Goal: Information Seeking & Learning: Learn about a topic

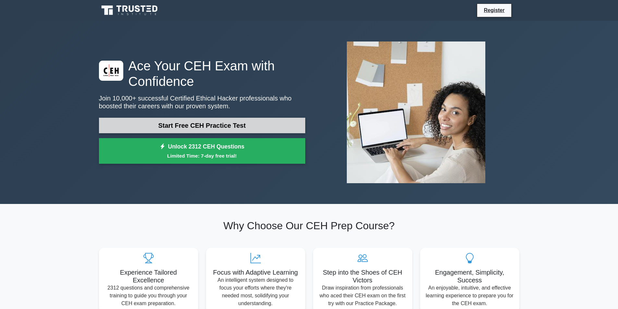
click at [216, 125] on link "Start Free CEH Practice Test" at bounding box center [202, 126] width 206 height 16
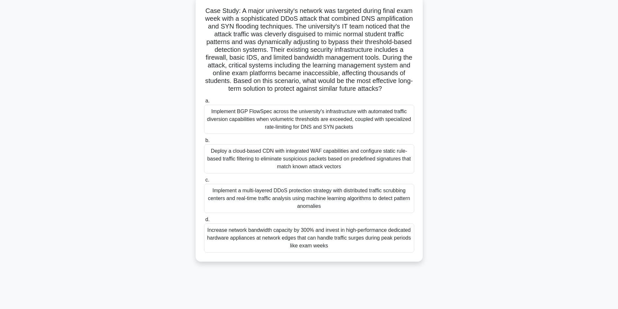
scroll to position [41, 0]
click at [258, 123] on div "Implement BGP FlowSpec across the university's infrastructure with automated tr…" at bounding box center [309, 117] width 210 height 29
click at [204, 102] on input "a. Implement BGP FlowSpec across the university's infrastructure with automated…" at bounding box center [204, 100] width 0 height 4
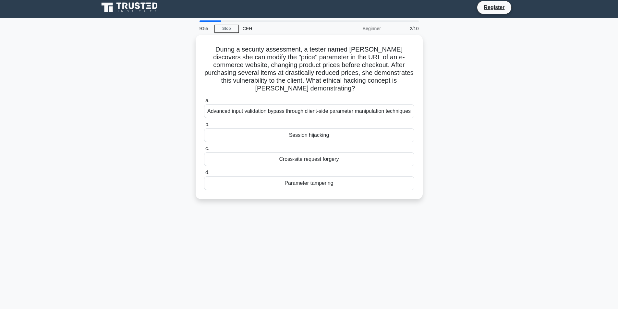
scroll to position [0, 0]
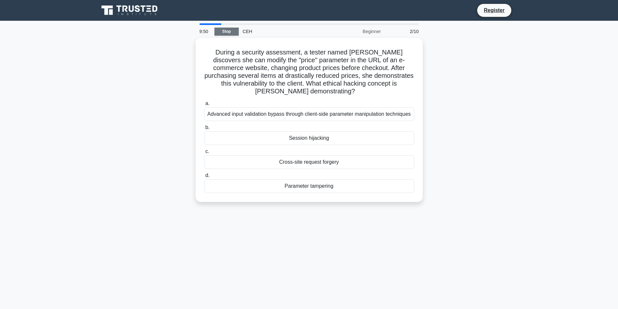
click at [218, 34] on link "Stop" at bounding box center [226, 32] width 24 height 8
